Goal: Task Accomplishment & Management: Manage account settings

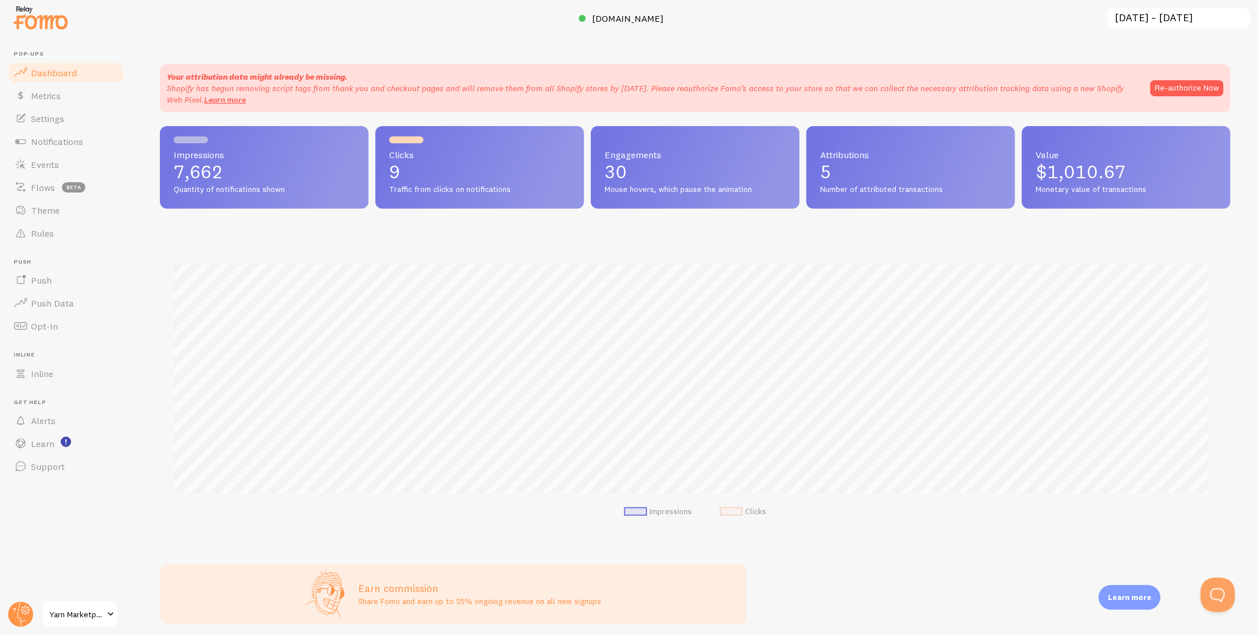
click at [79, 614] on span "Yarn Marketplace" at bounding box center [76, 615] width 54 height 14
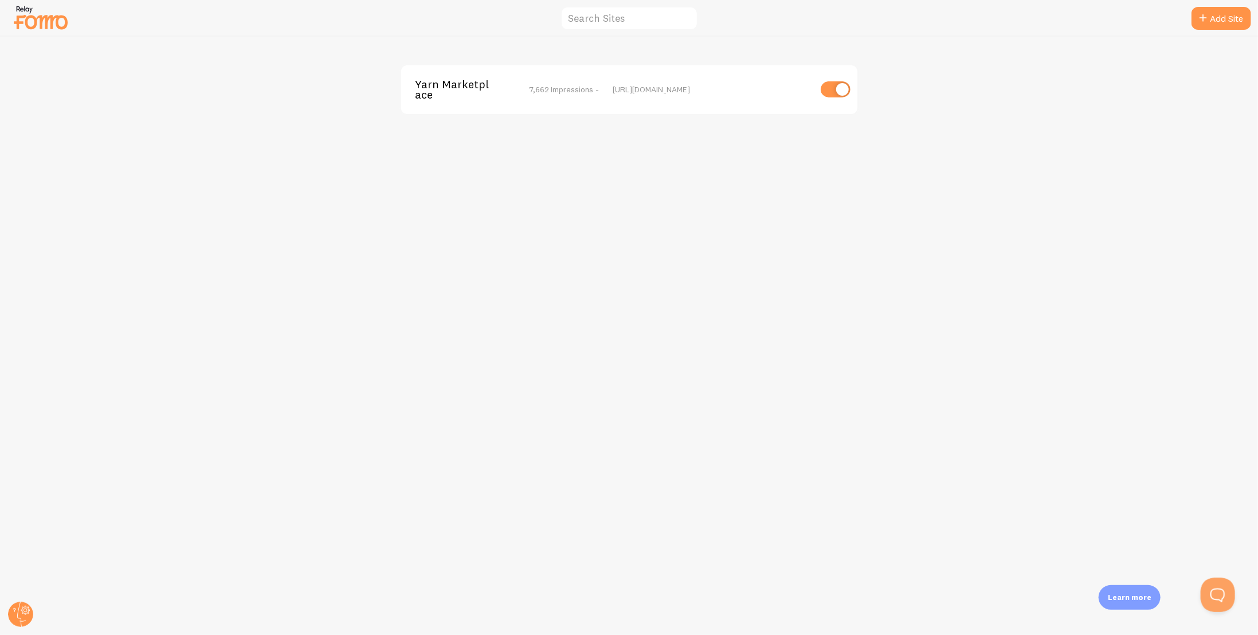
click at [566, 92] on span "7,662 Impressions -" at bounding box center [564, 89] width 70 height 10
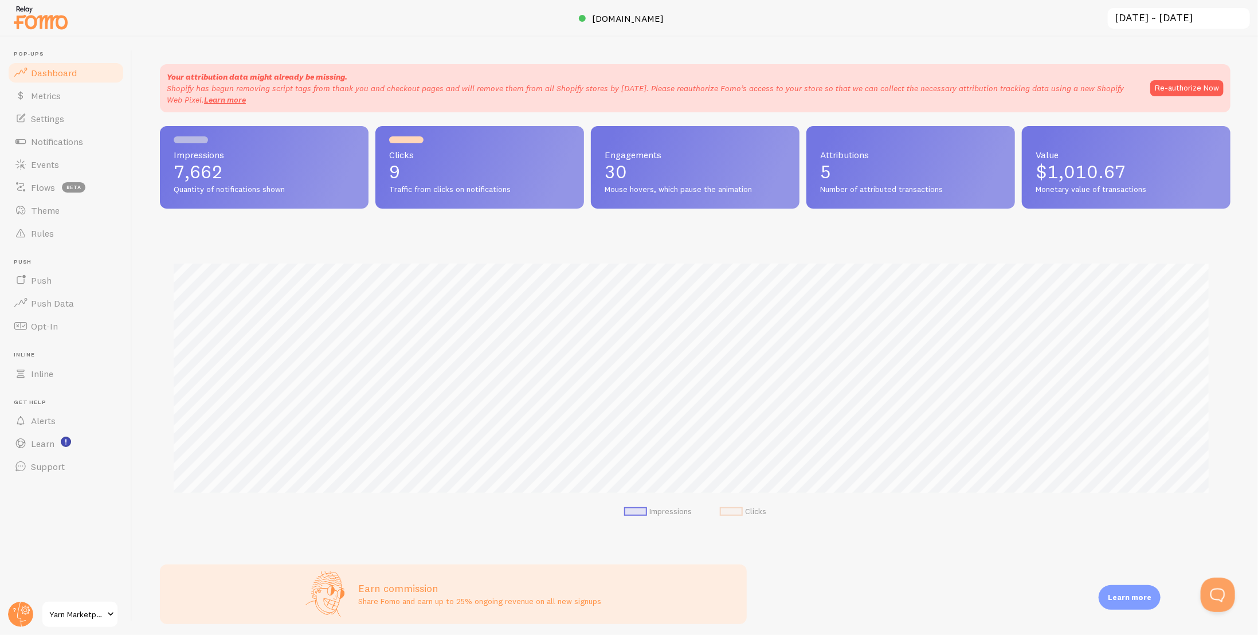
scroll to position [301, 1062]
click at [1133, 18] on input "[DATE] ~ [DATE]" at bounding box center [1179, 19] width 144 height 24
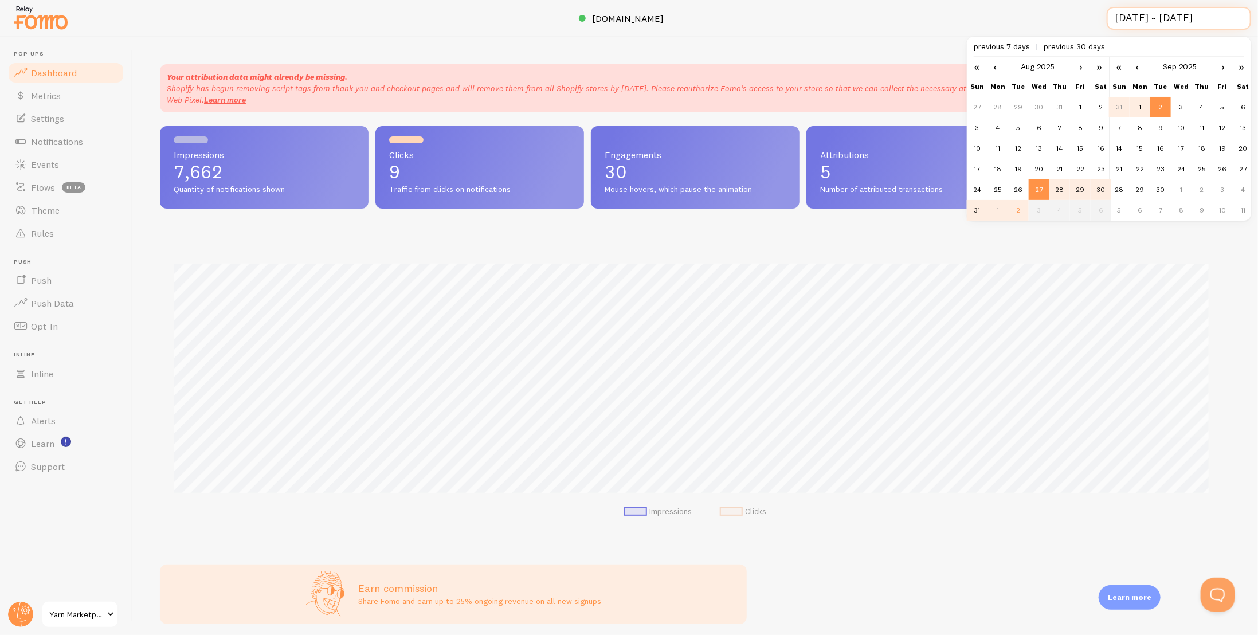
scroll to position [0, 1]
click at [1133, 18] on input "[DATE] ~ [DATE]" at bounding box center [1179, 19] width 144 height 24
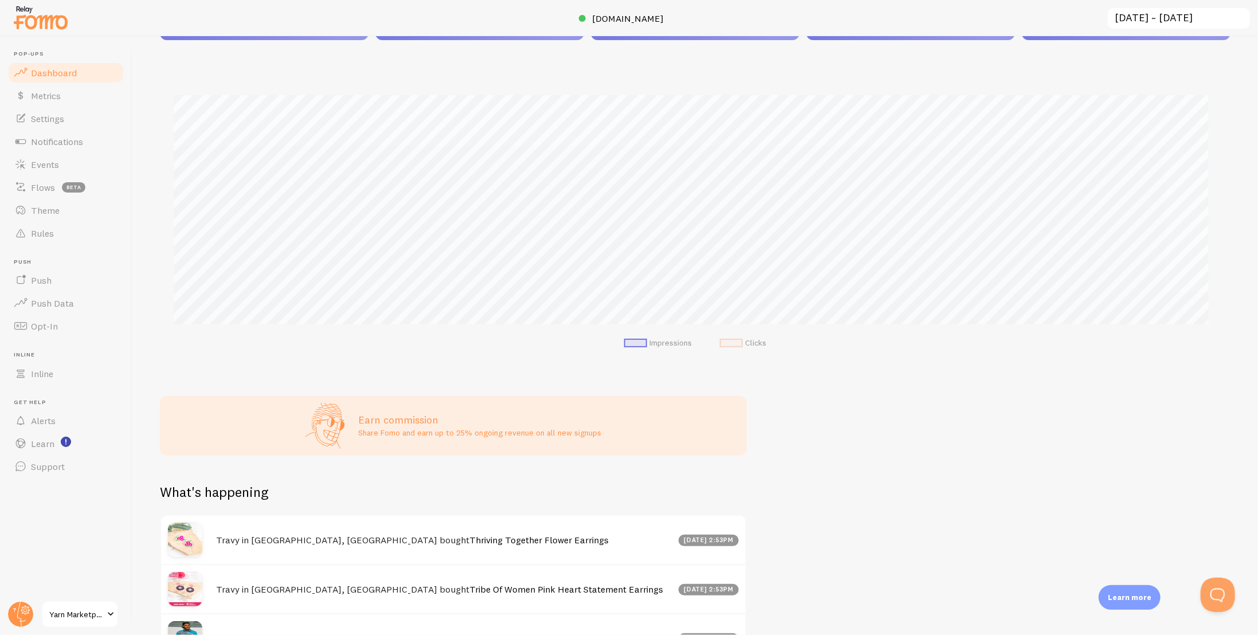
scroll to position [0, 0]
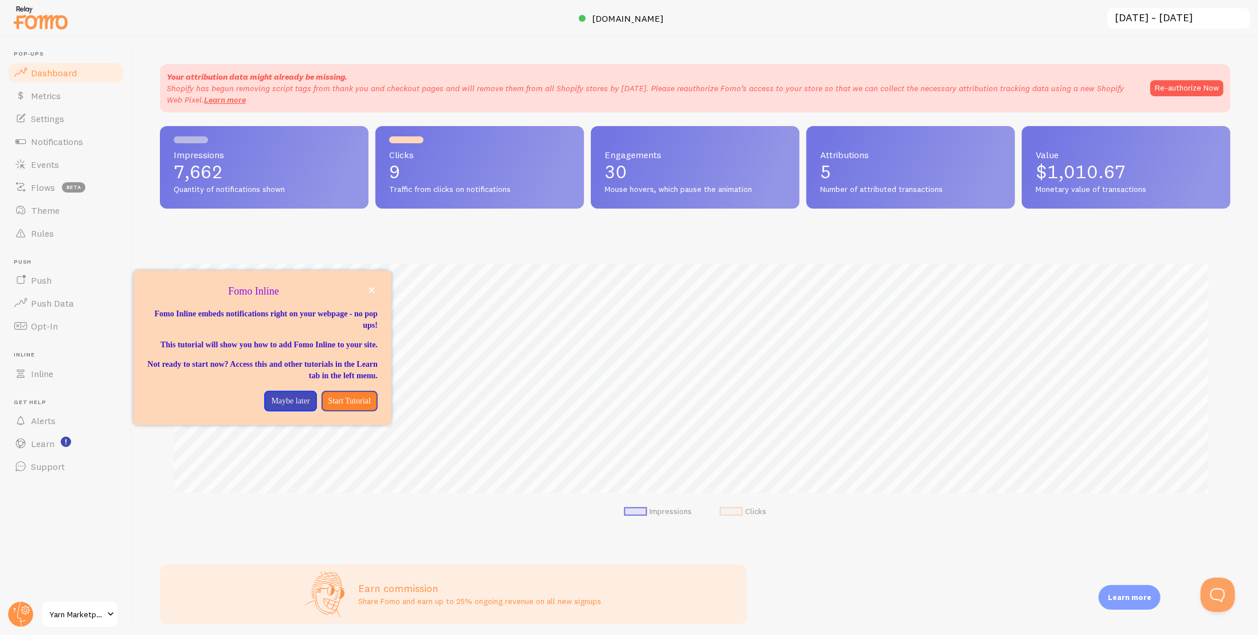
click at [95, 621] on span "Yarn Marketplace" at bounding box center [76, 615] width 54 height 14
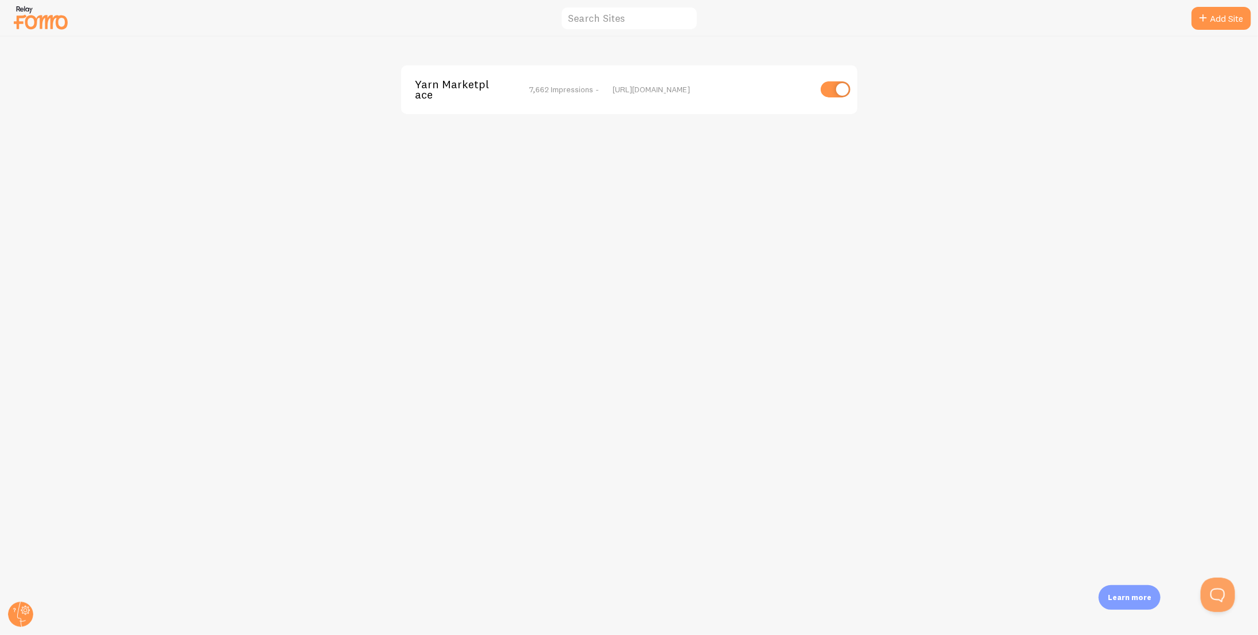
click at [430, 90] on span "Yarn Marketplace" at bounding box center [461, 89] width 92 height 21
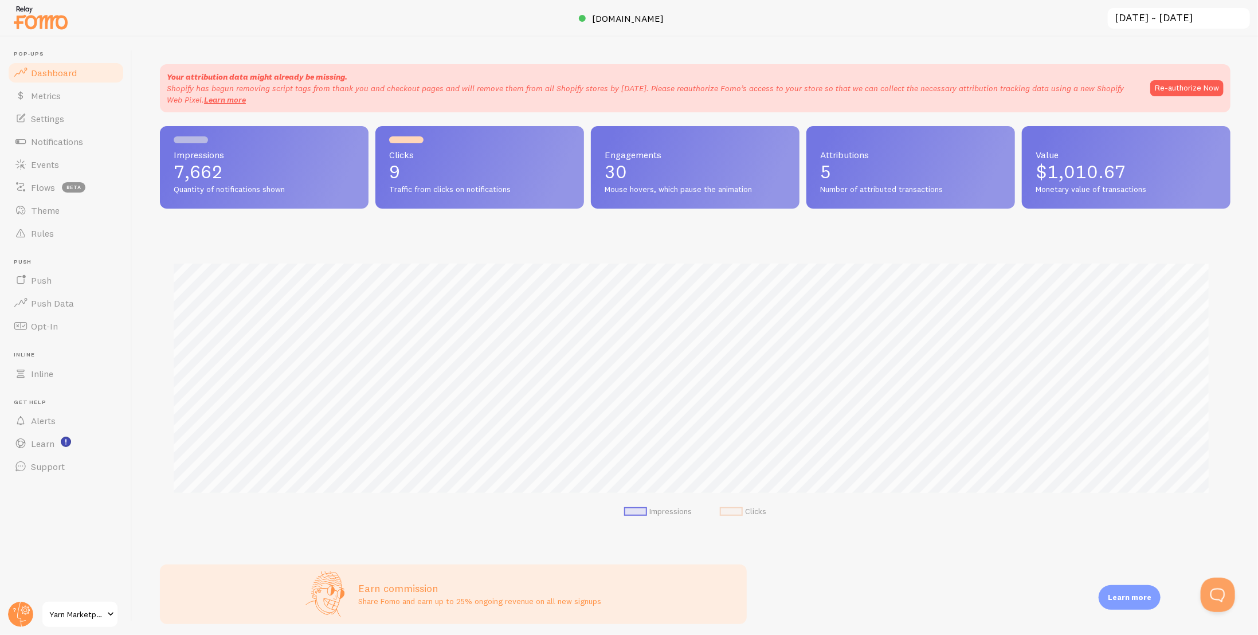
scroll to position [301, 1062]
drag, startPoint x: 86, startPoint y: 535, endPoint x: 87, endPoint y: 528, distance: 6.3
click at [86, 535] on header "Pop-ups Dashboard Metrics Settings Notifications Events Flows beta Theme Rules …" at bounding box center [66, 336] width 132 height 598
click at [60, 229] on link "Rules" at bounding box center [66, 233] width 118 height 23
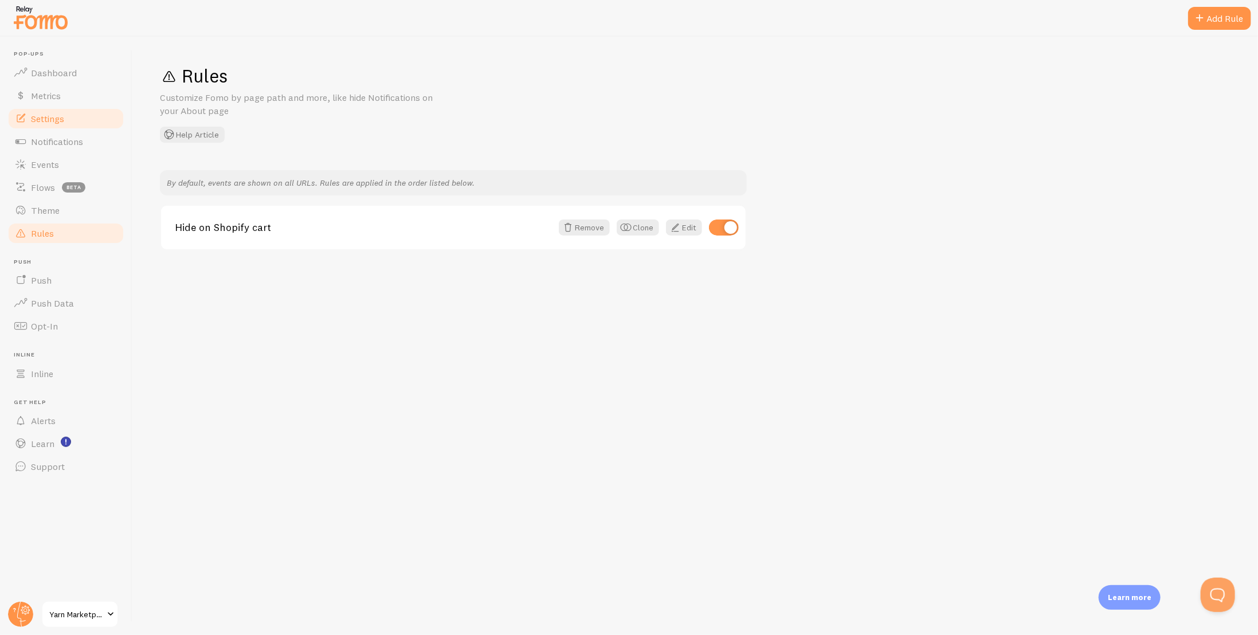
click at [56, 113] on span "Settings" at bounding box center [47, 118] width 33 height 11
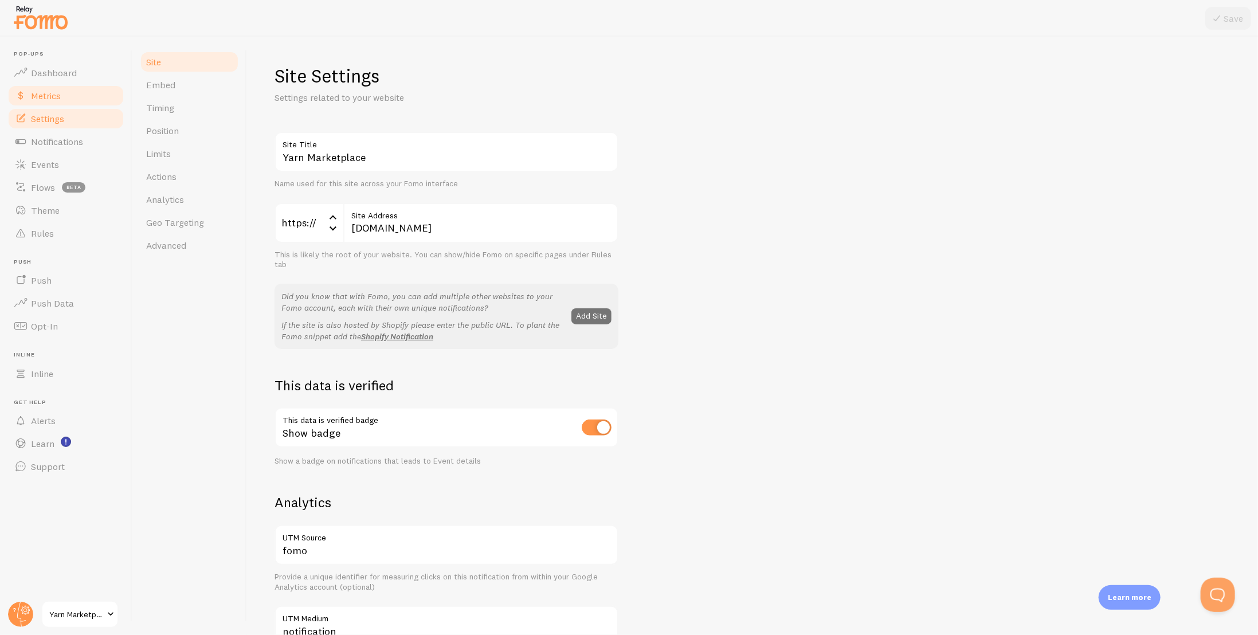
click at [62, 85] on link "Metrics" at bounding box center [66, 95] width 118 height 23
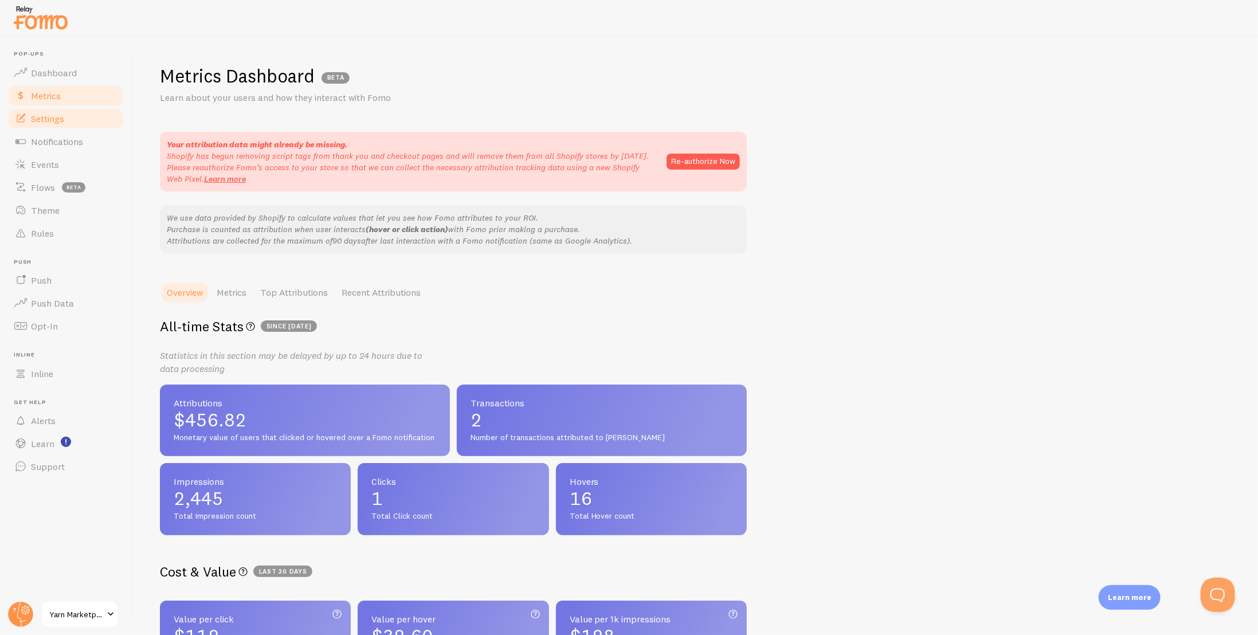
click at [50, 120] on span "Settings" at bounding box center [47, 118] width 33 height 11
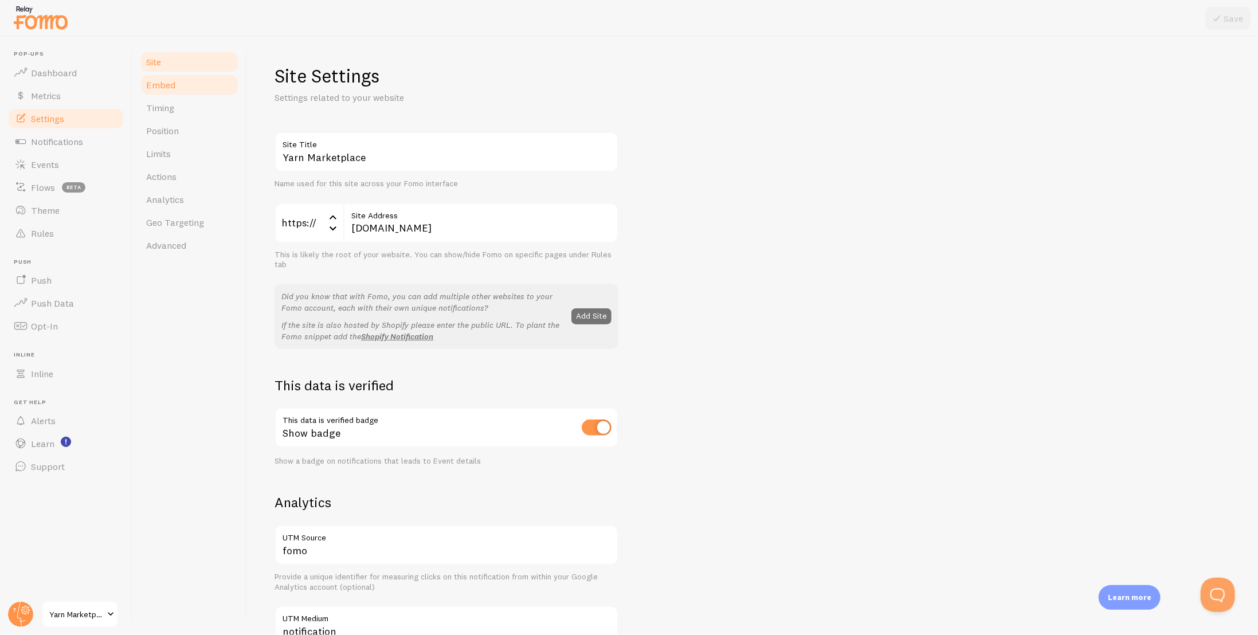
click at [180, 88] on link "Embed" at bounding box center [189, 84] width 100 height 23
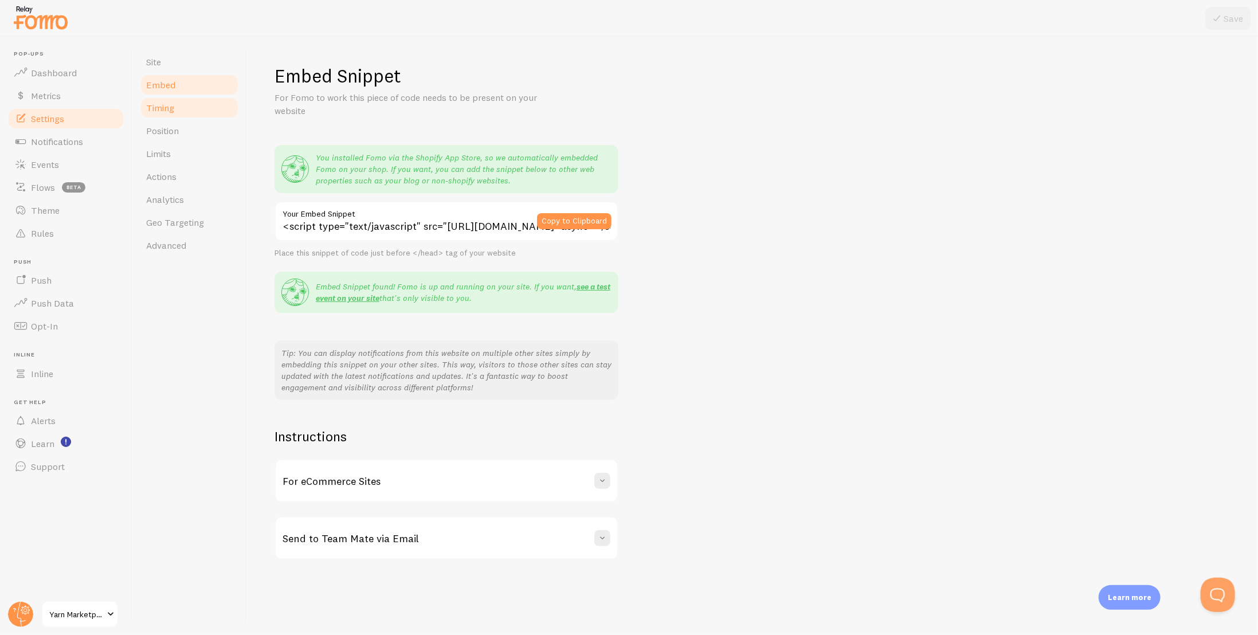
click at [179, 109] on link "Timing" at bounding box center [189, 107] width 100 height 23
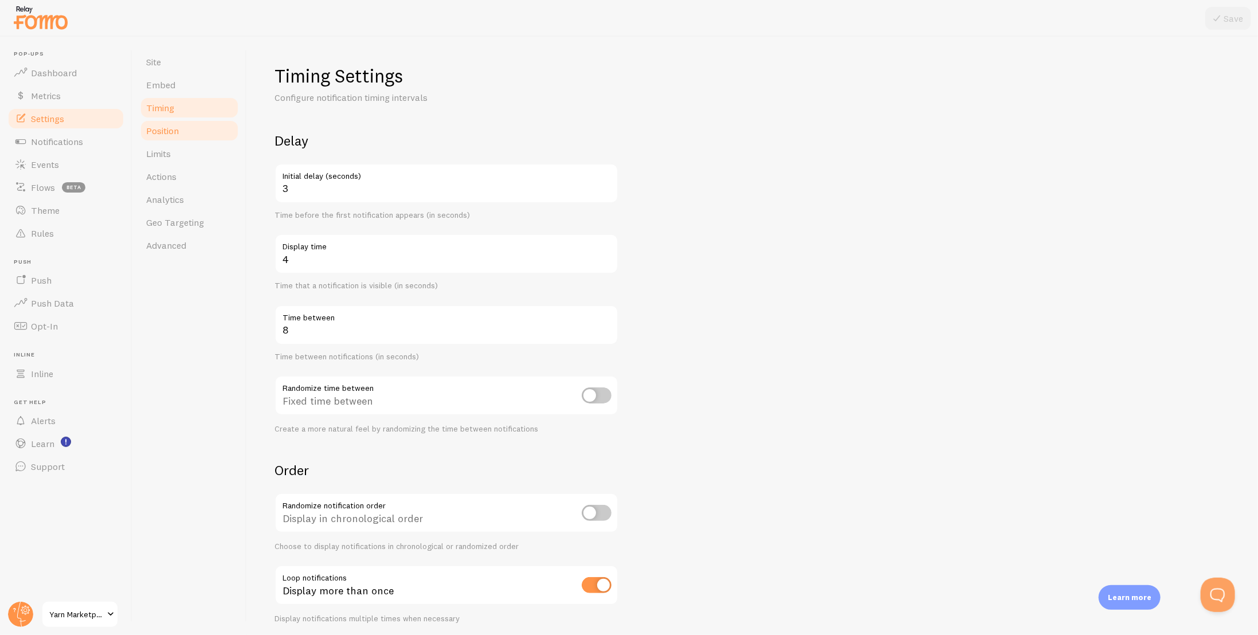
click at [176, 132] on span "Position" at bounding box center [162, 130] width 33 height 11
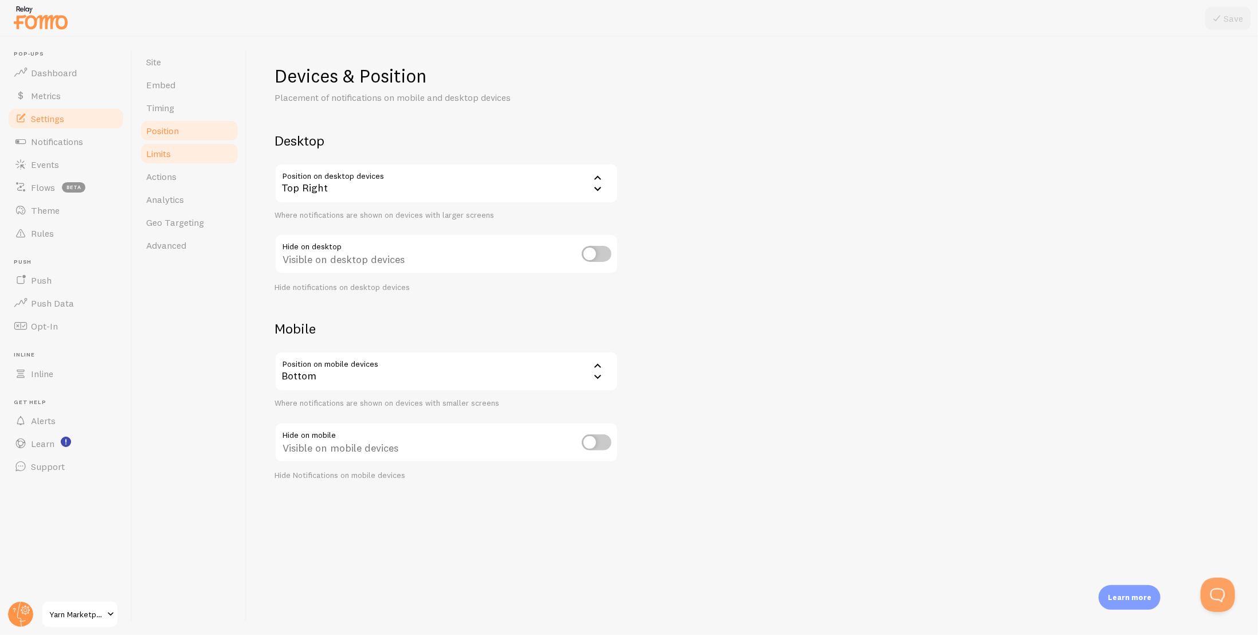
click at [174, 156] on link "Limits" at bounding box center [189, 153] width 100 height 23
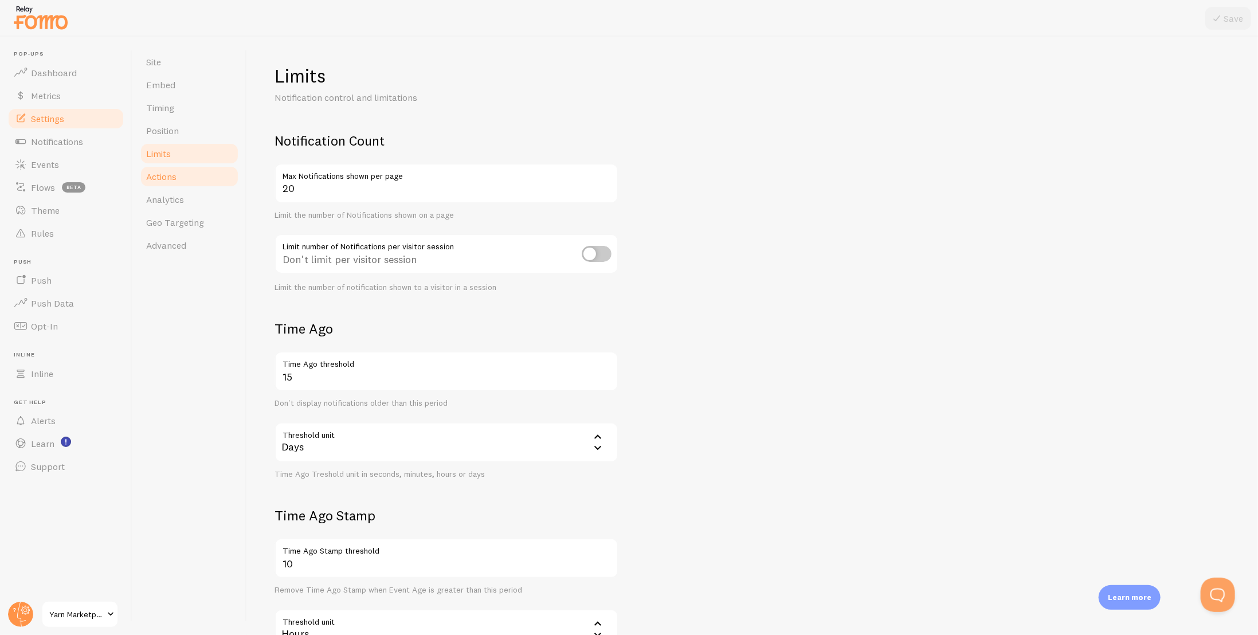
click at [167, 183] on link "Actions" at bounding box center [189, 176] width 100 height 23
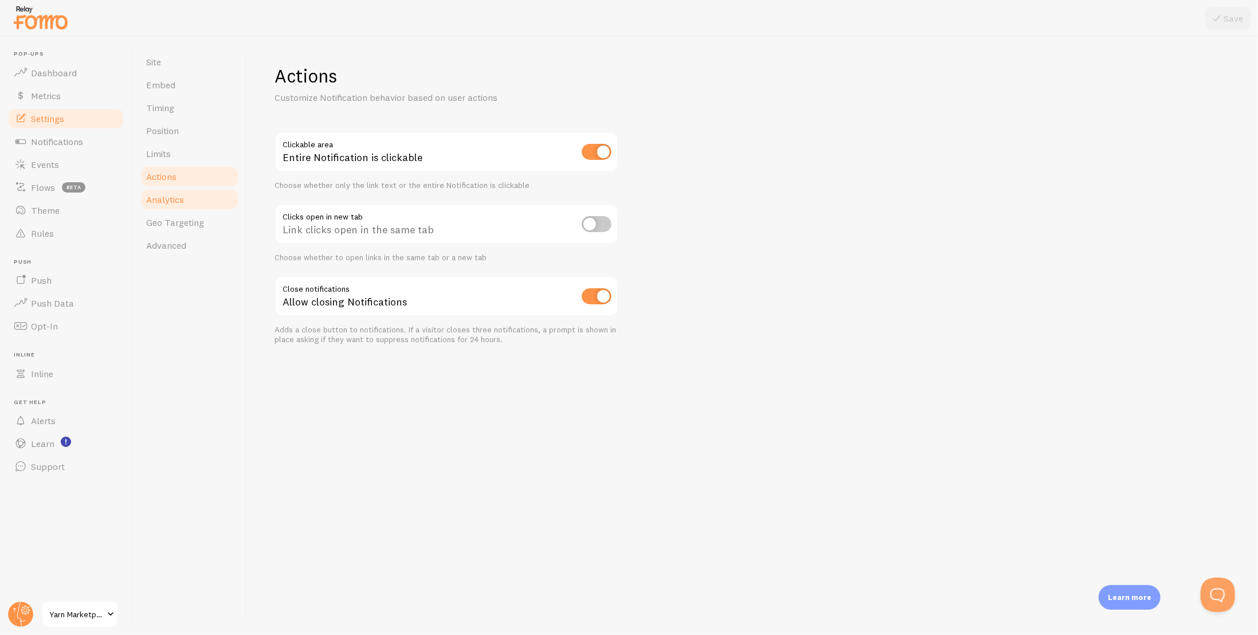
click at [170, 202] on span "Analytics" at bounding box center [165, 199] width 38 height 11
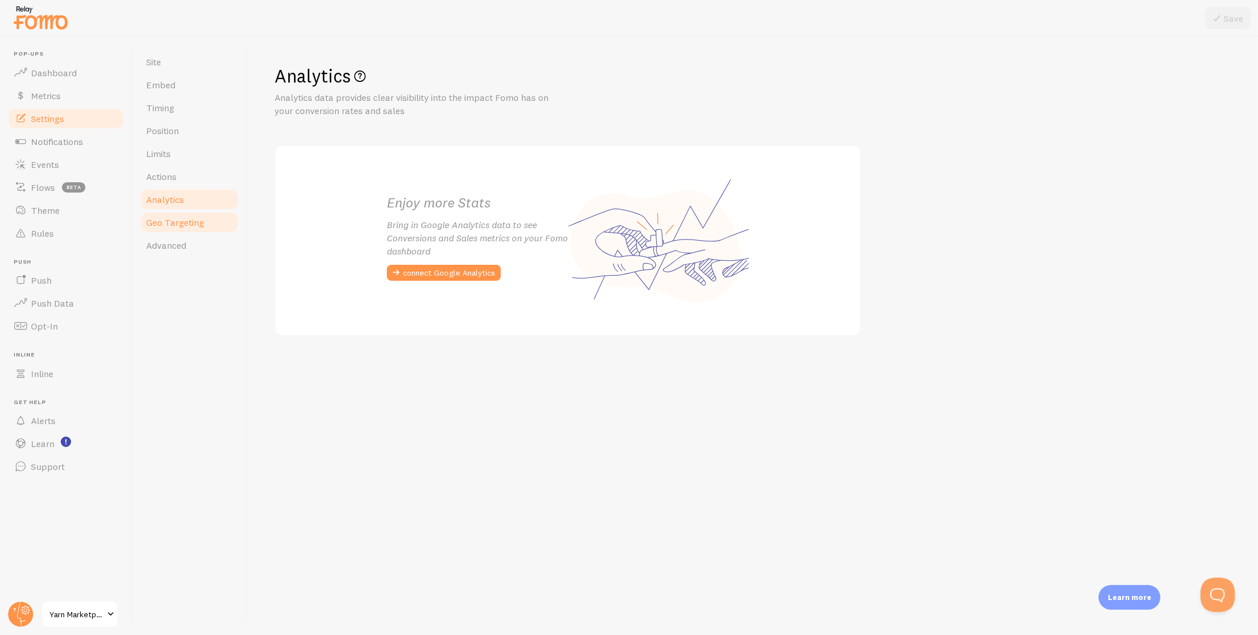
click at [167, 232] on link "Geo Targeting" at bounding box center [189, 222] width 100 height 23
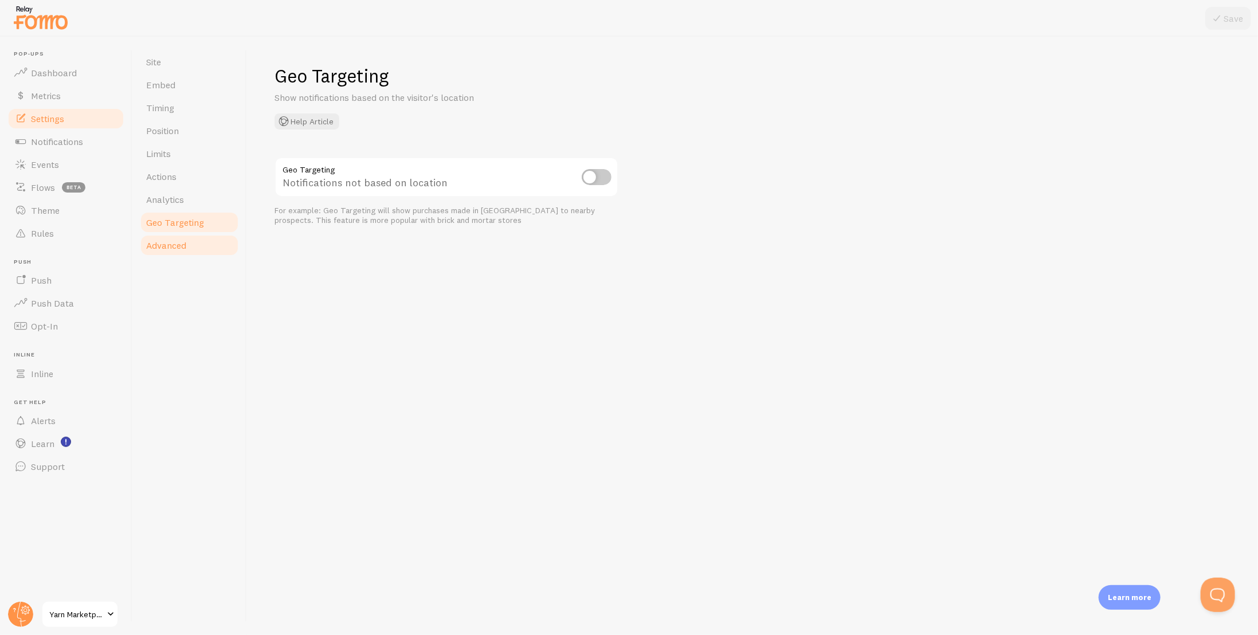
click at [162, 249] on span "Advanced" at bounding box center [166, 245] width 40 height 11
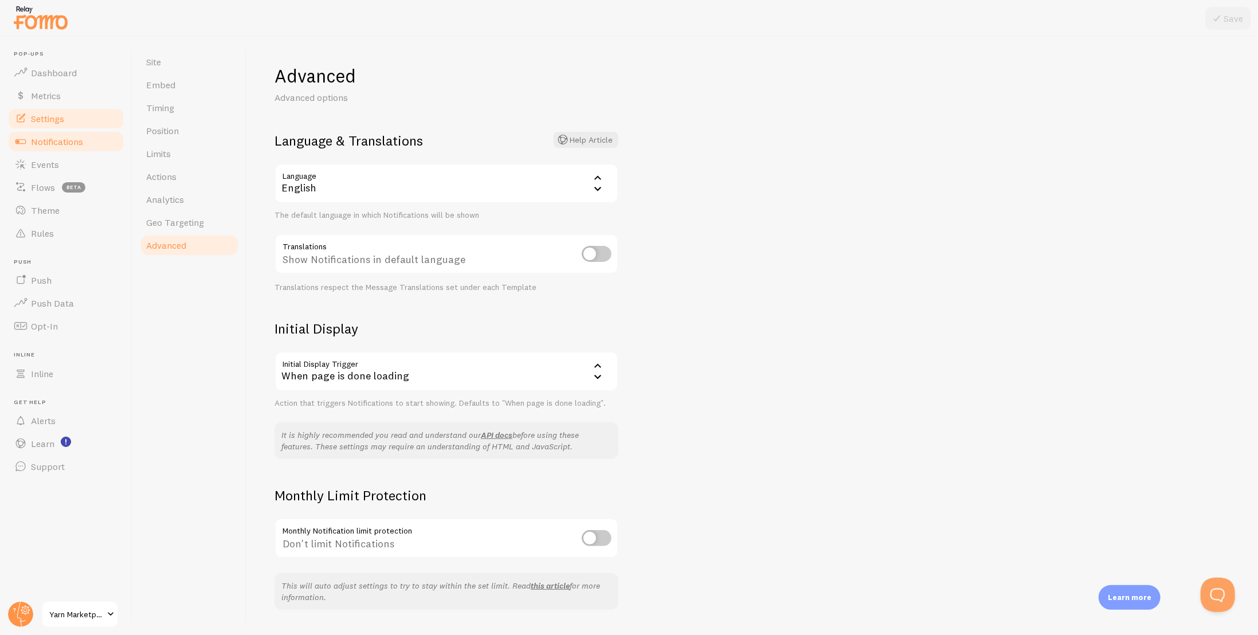
click at [57, 146] on span "Notifications" at bounding box center [57, 141] width 52 height 11
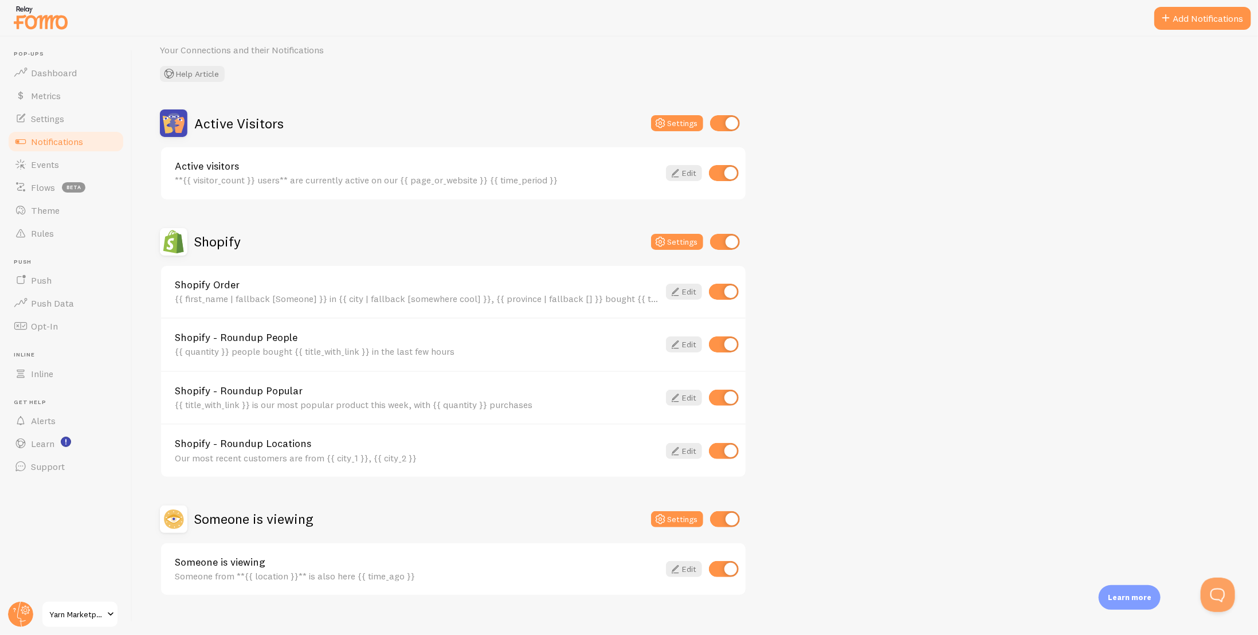
scroll to position [62, 0]
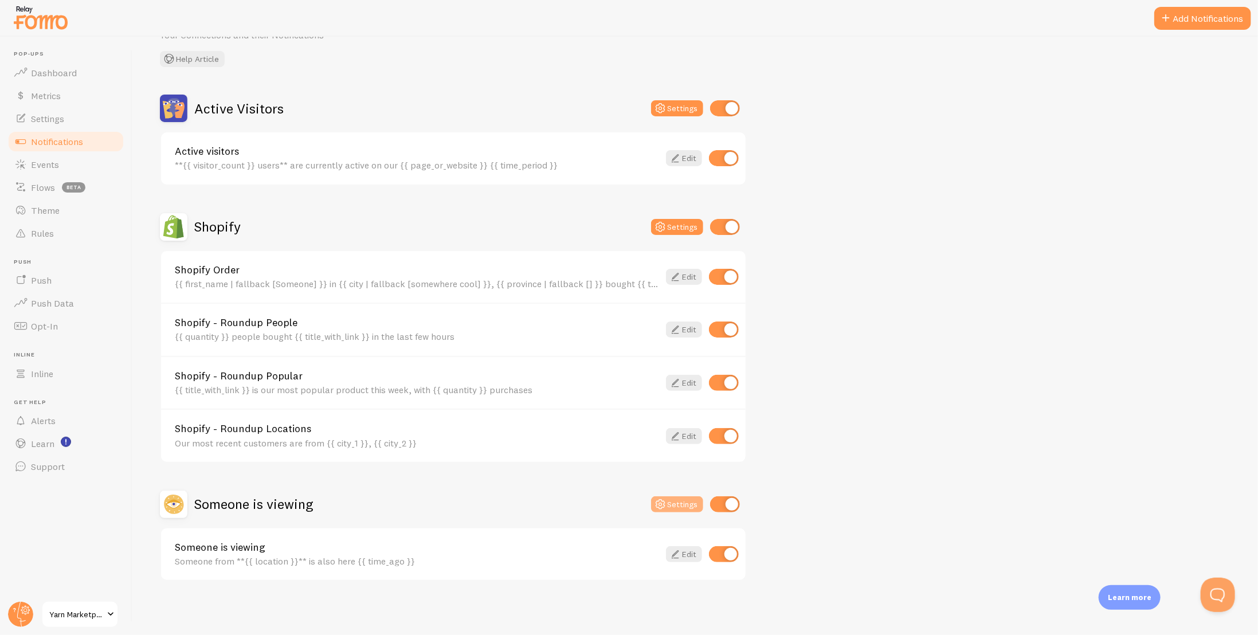
click at [689, 503] on button "Settings" at bounding box center [677, 504] width 52 height 16
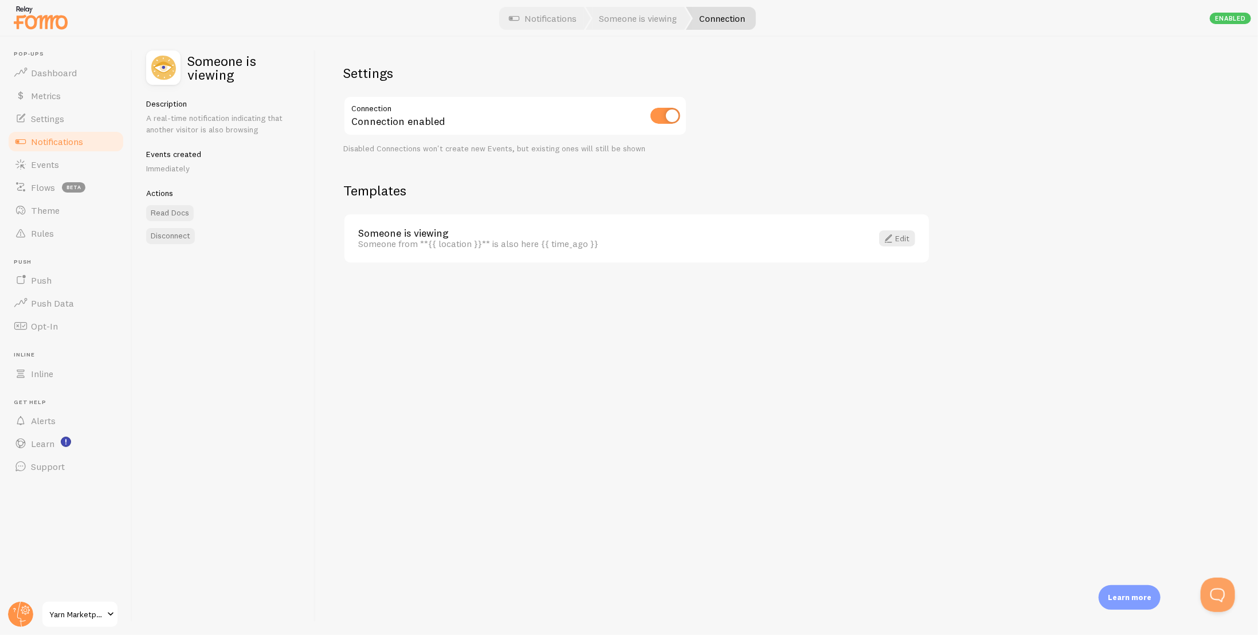
drag, startPoint x: 296, startPoint y: 369, endPoint x: 297, endPoint y: 357, distance: 12.1
click at [297, 369] on div "Someone is viewing Description A real-time notification indicating that another…" at bounding box center [223, 336] width 183 height 598
